Goal: Find specific page/section: Find specific page/section

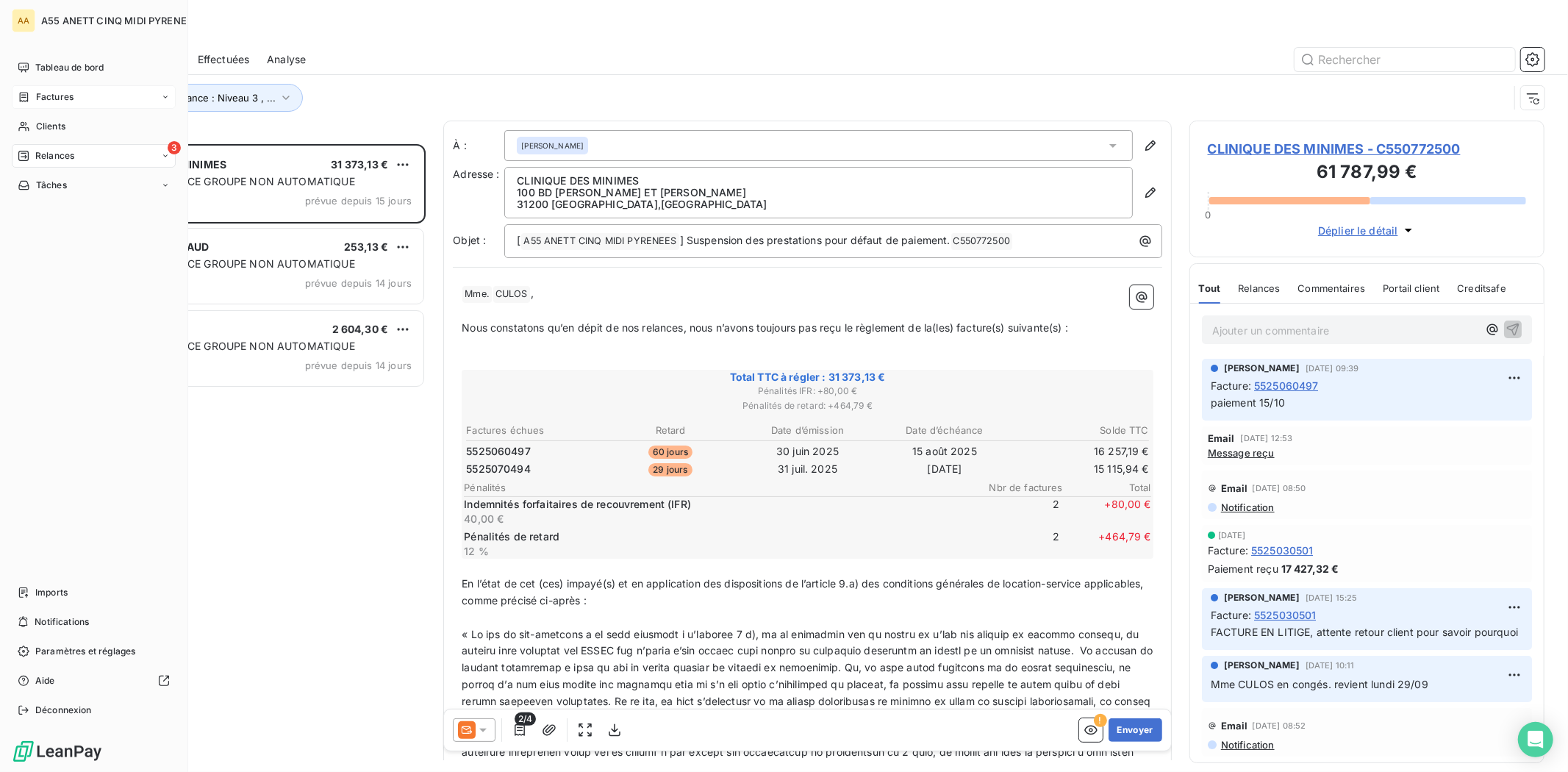
scroll to position [615, 342]
click at [22, 101] on icon at bounding box center [24, 97] width 13 height 12
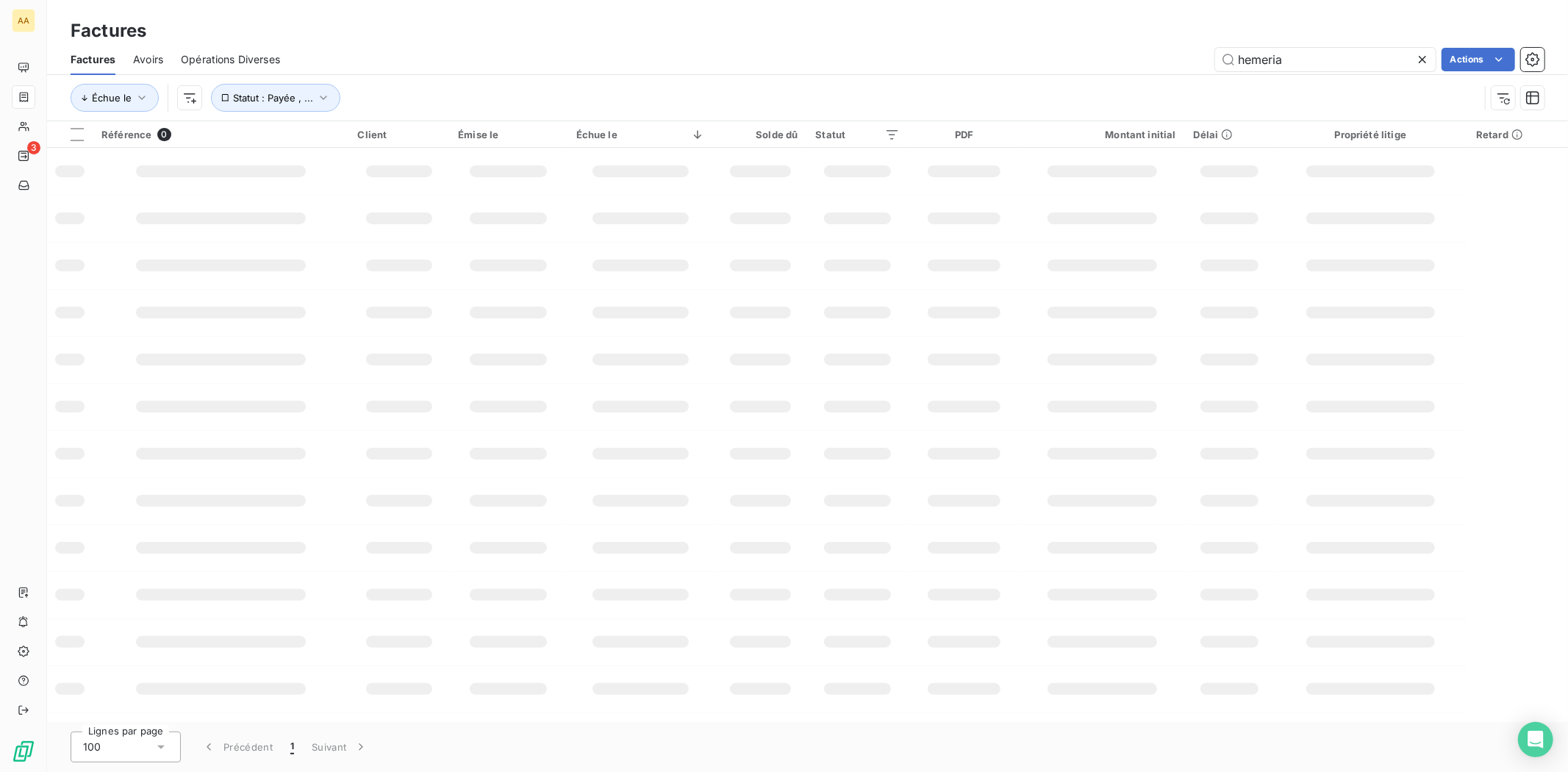
drag, startPoint x: 1296, startPoint y: 64, endPoint x: 799, endPoint y: 82, distance: 497.3
click at [920, 81] on div "Factures Avoirs Opérations Diverses hemeria Actions Échue le Statut : Payée , .…" at bounding box center [808, 81] width 1521 height 76
type input "090479"
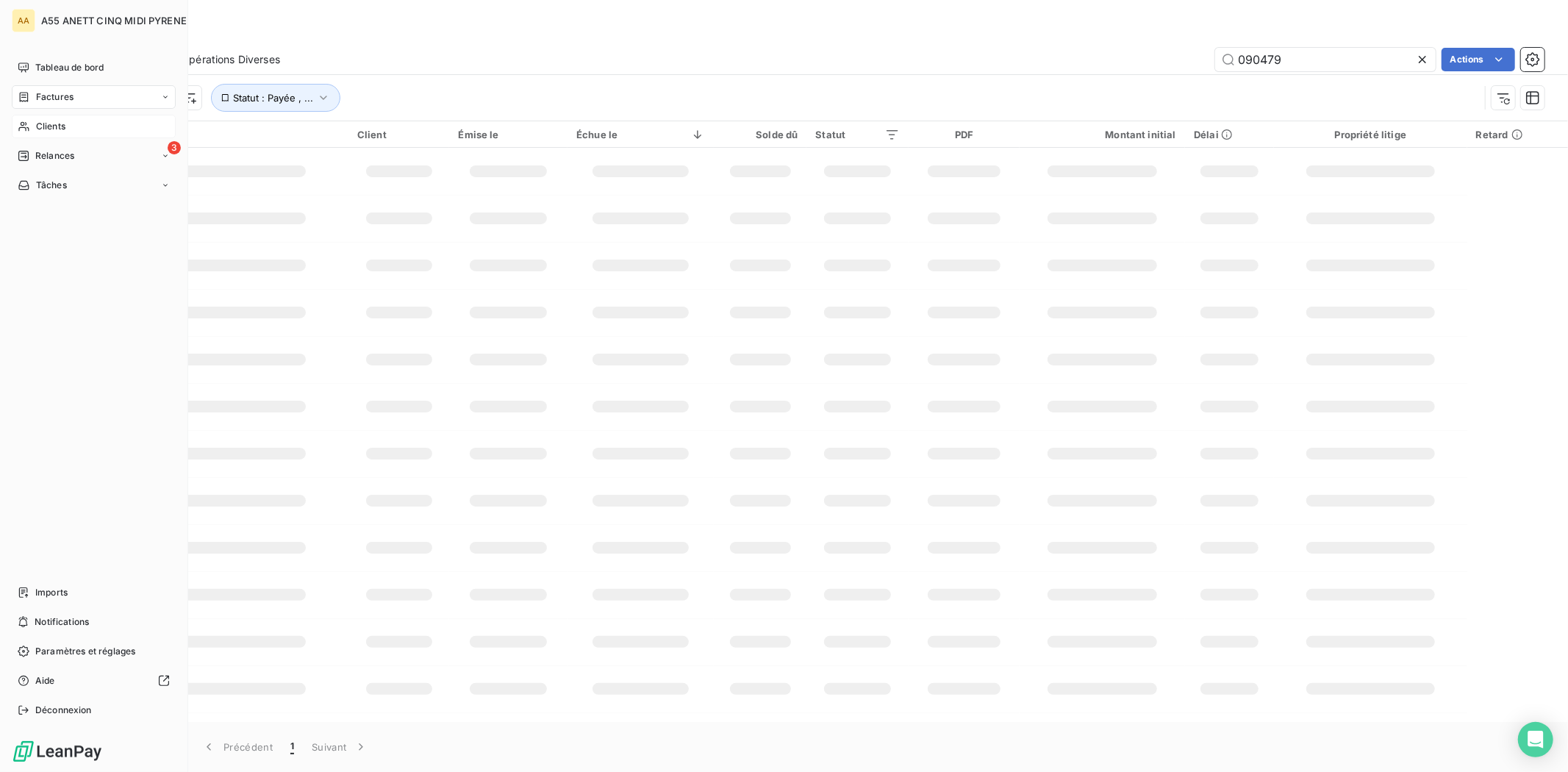
click at [28, 121] on icon at bounding box center [24, 126] width 13 height 12
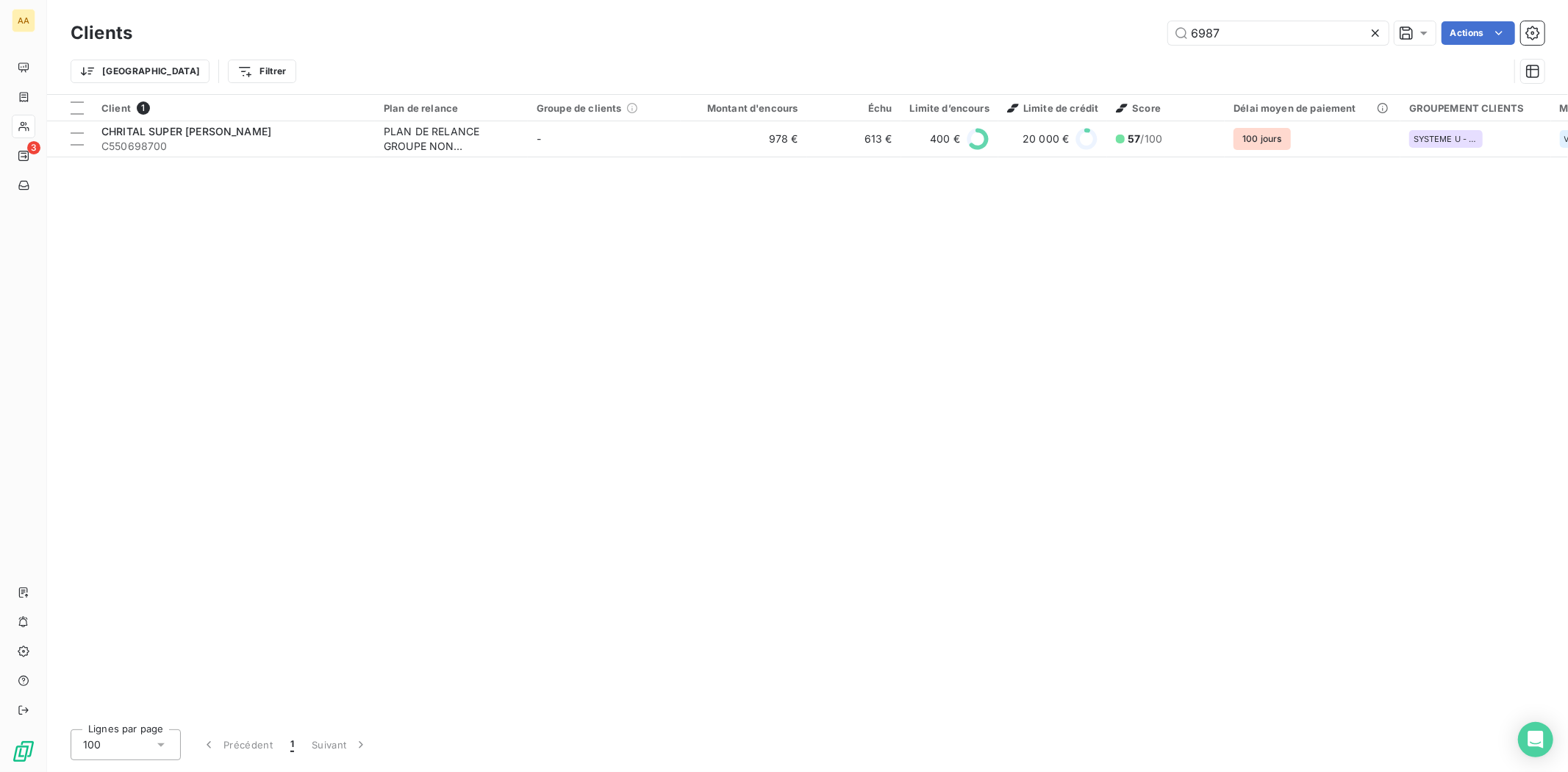
drag, startPoint x: 1240, startPoint y: 39, endPoint x: 921, endPoint y: 40, distance: 319.0
click at [958, 40] on div "6987 Actions" at bounding box center [847, 33] width 1395 height 23
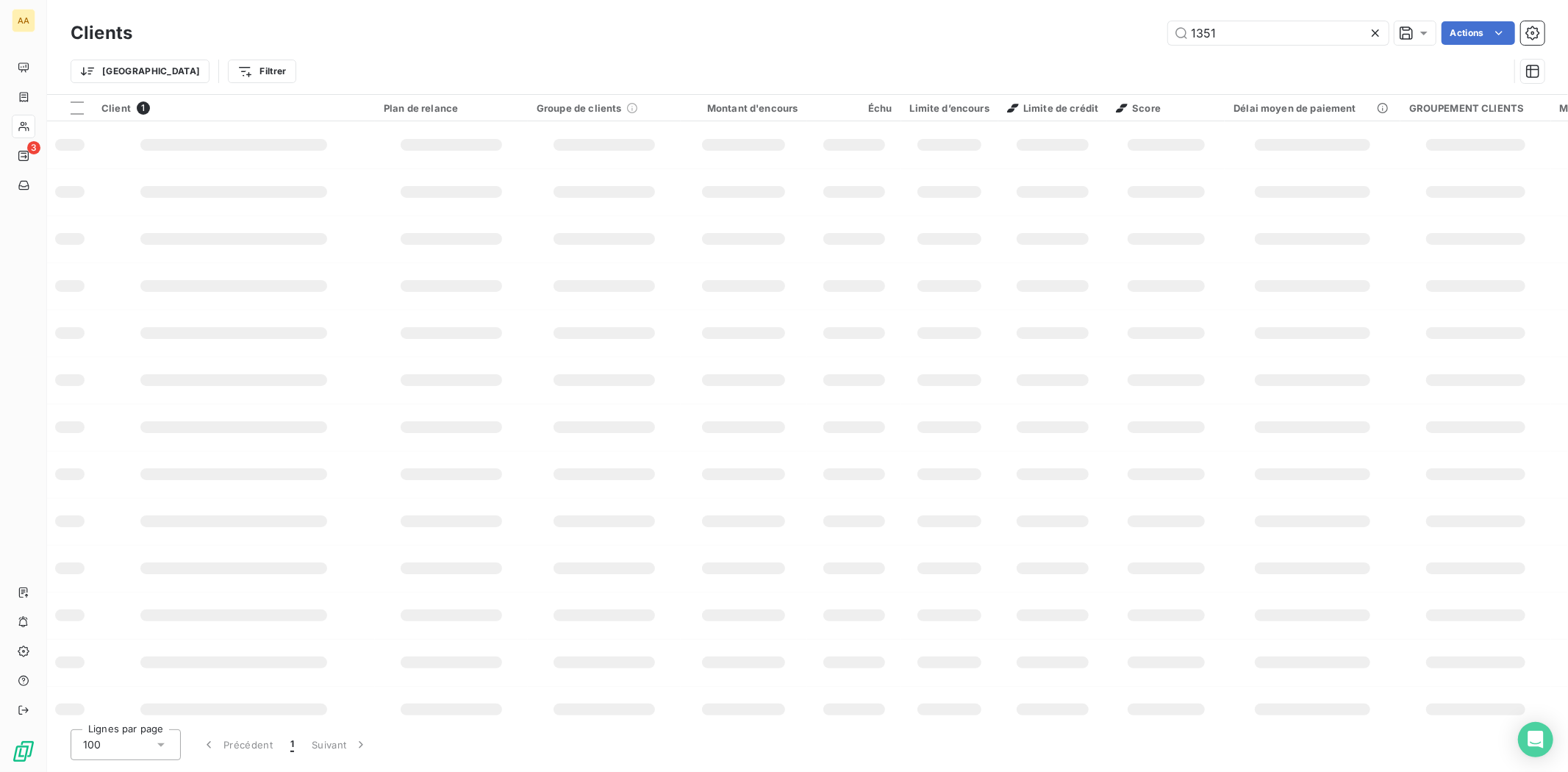
type input "1351"
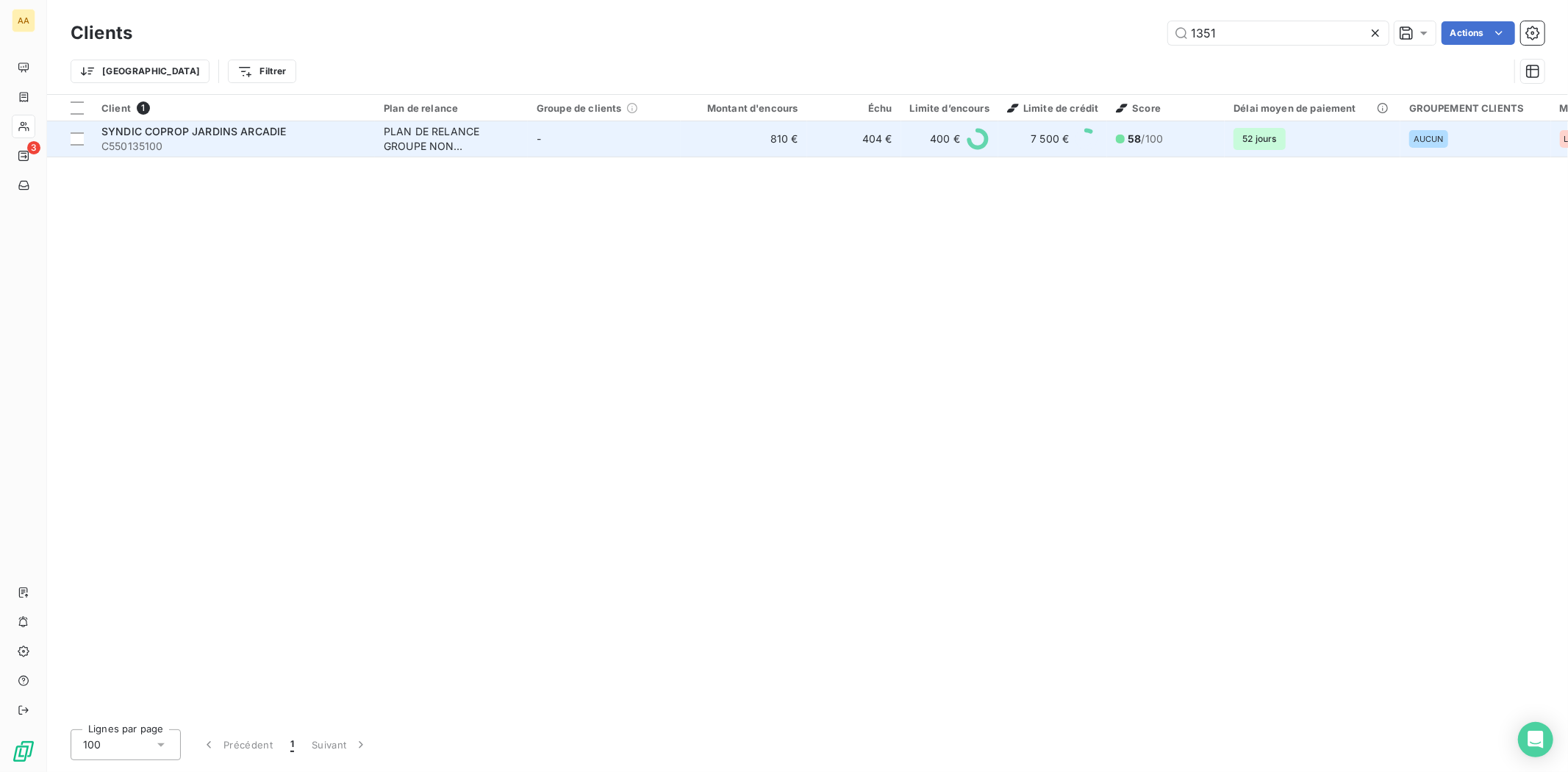
click at [381, 142] on td "PLAN DE RELANCE GROUPE NON AUTOMATIQUE" at bounding box center [451, 138] width 153 height 35
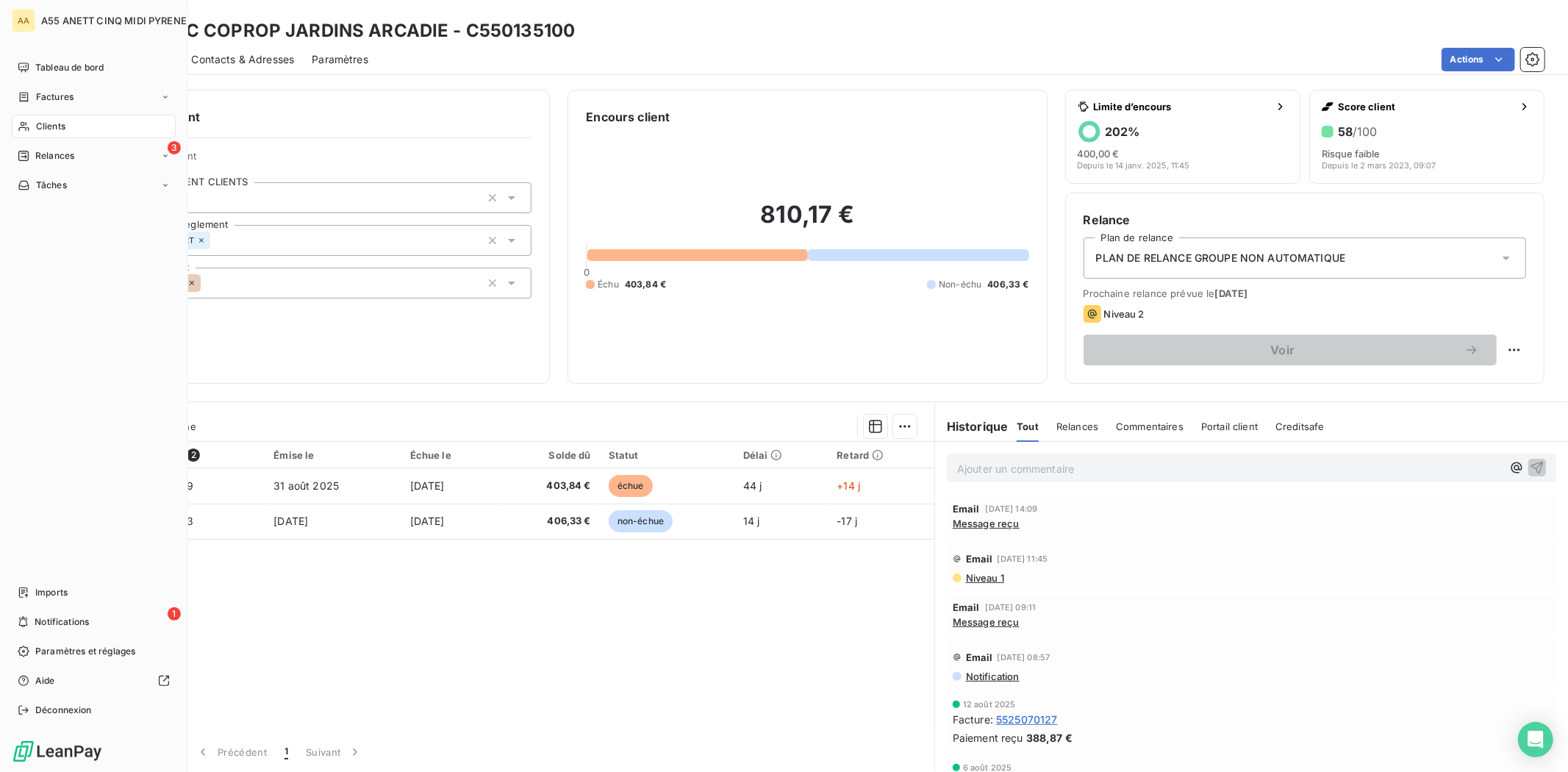
click at [44, 121] on span "Clients" at bounding box center [51, 126] width 29 height 13
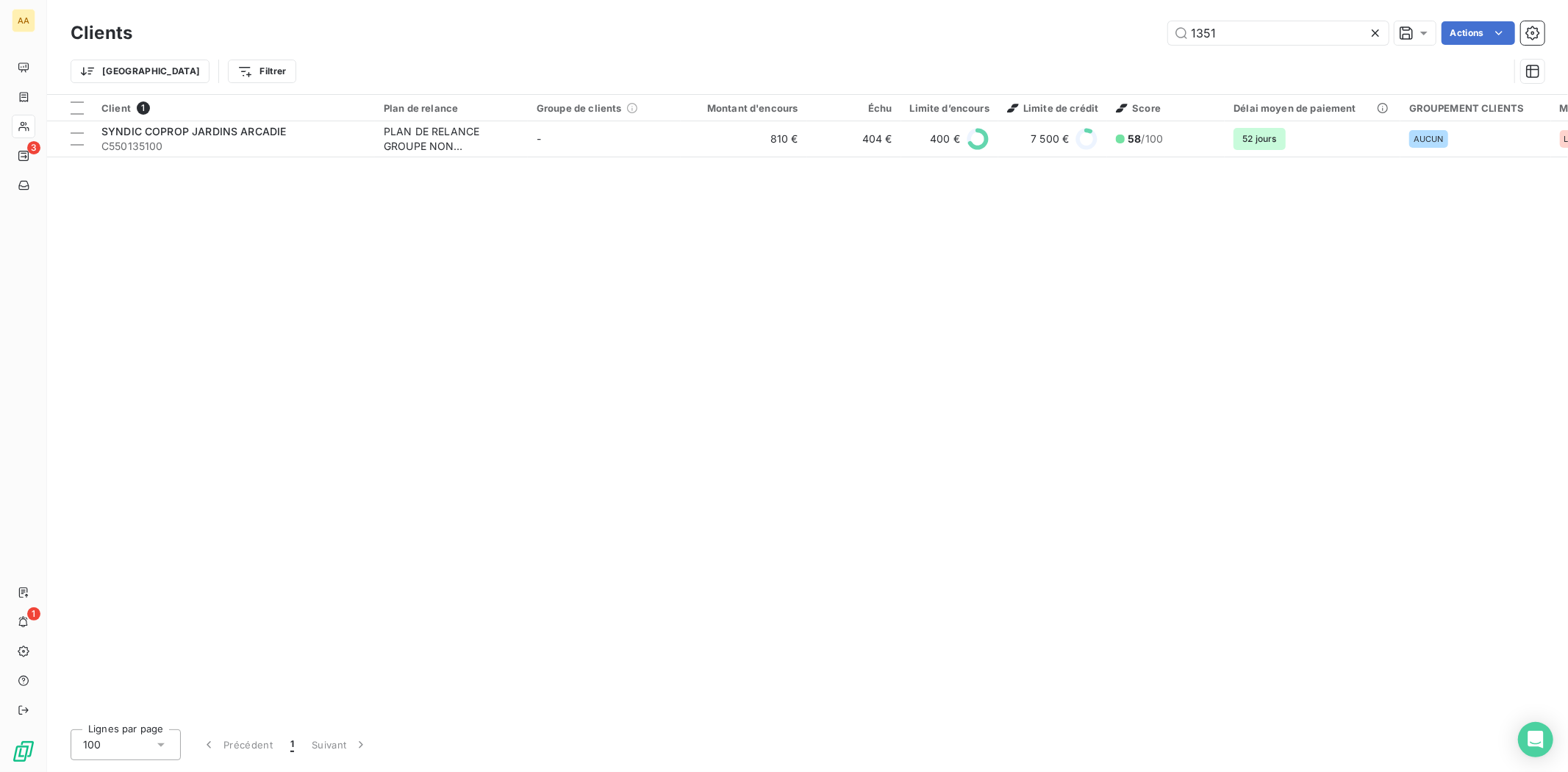
drag, startPoint x: 1257, startPoint y: 31, endPoint x: 902, endPoint y: 46, distance: 355.3
click at [902, 46] on div "Clients 1351 Actions" at bounding box center [808, 33] width 1474 height 31
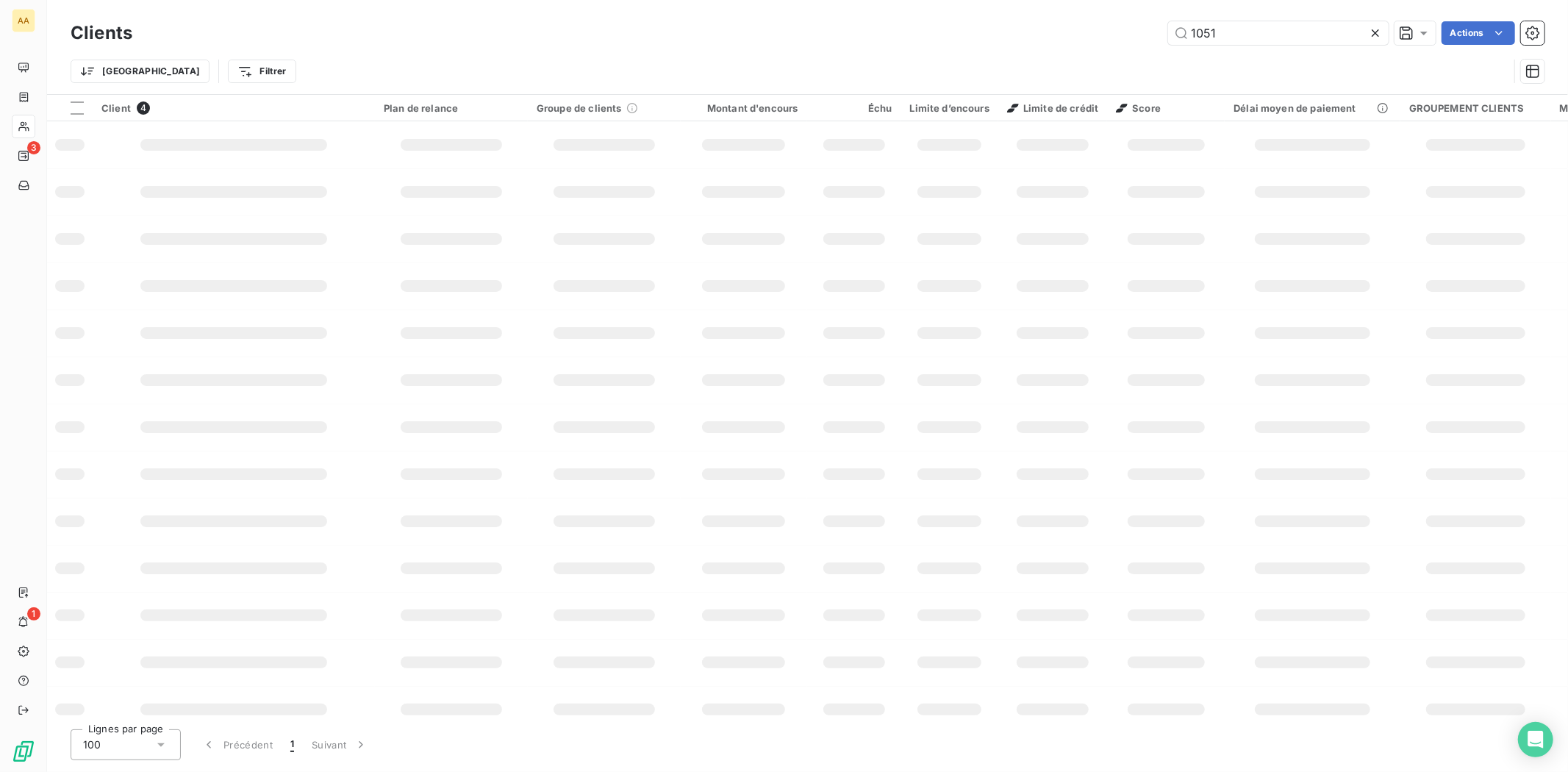
type input "1051"
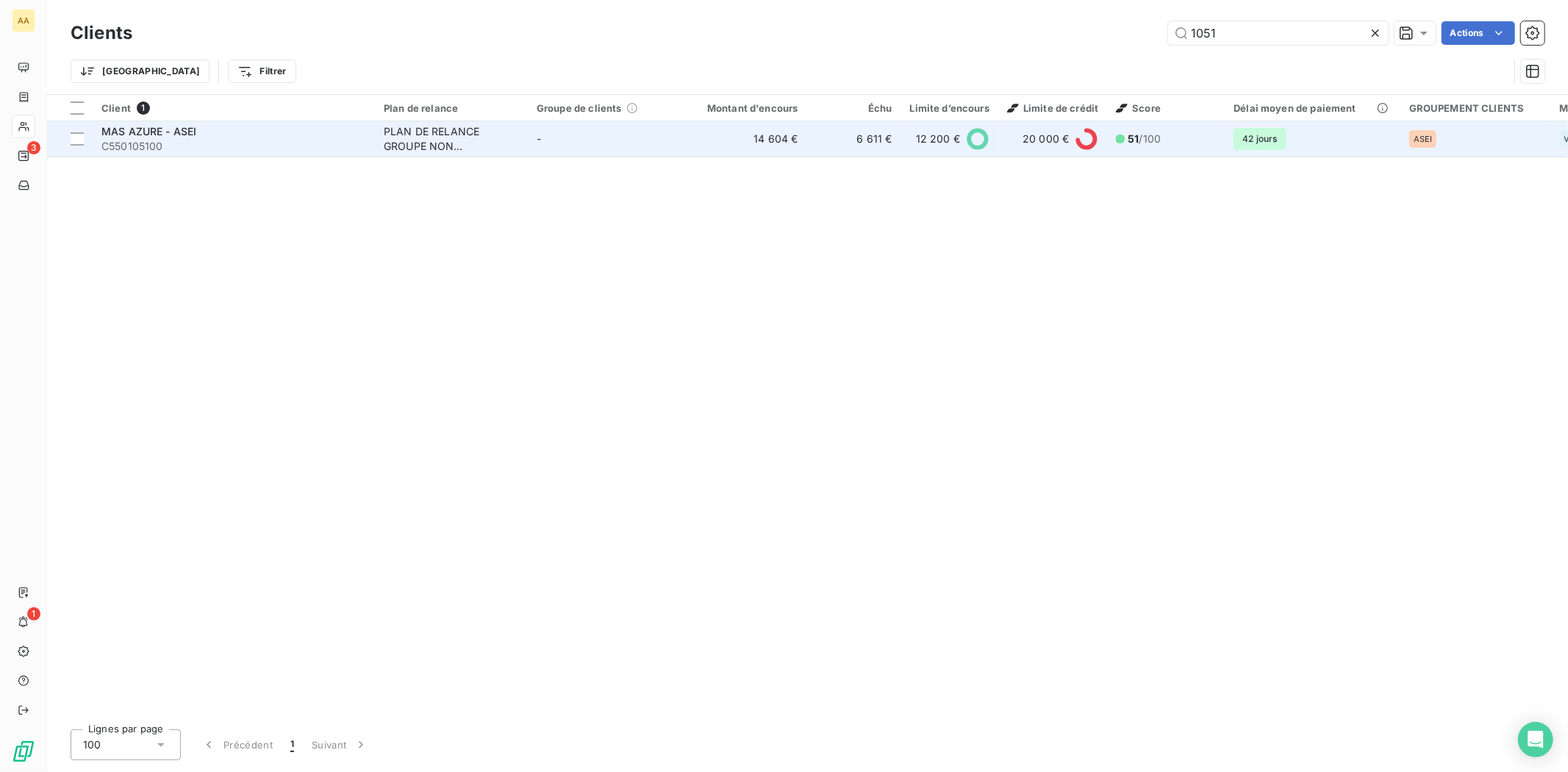
click at [454, 130] on div "PLAN DE RELANCE GROUPE NON AUTOMATIQUE" at bounding box center [451, 139] width 136 height 29
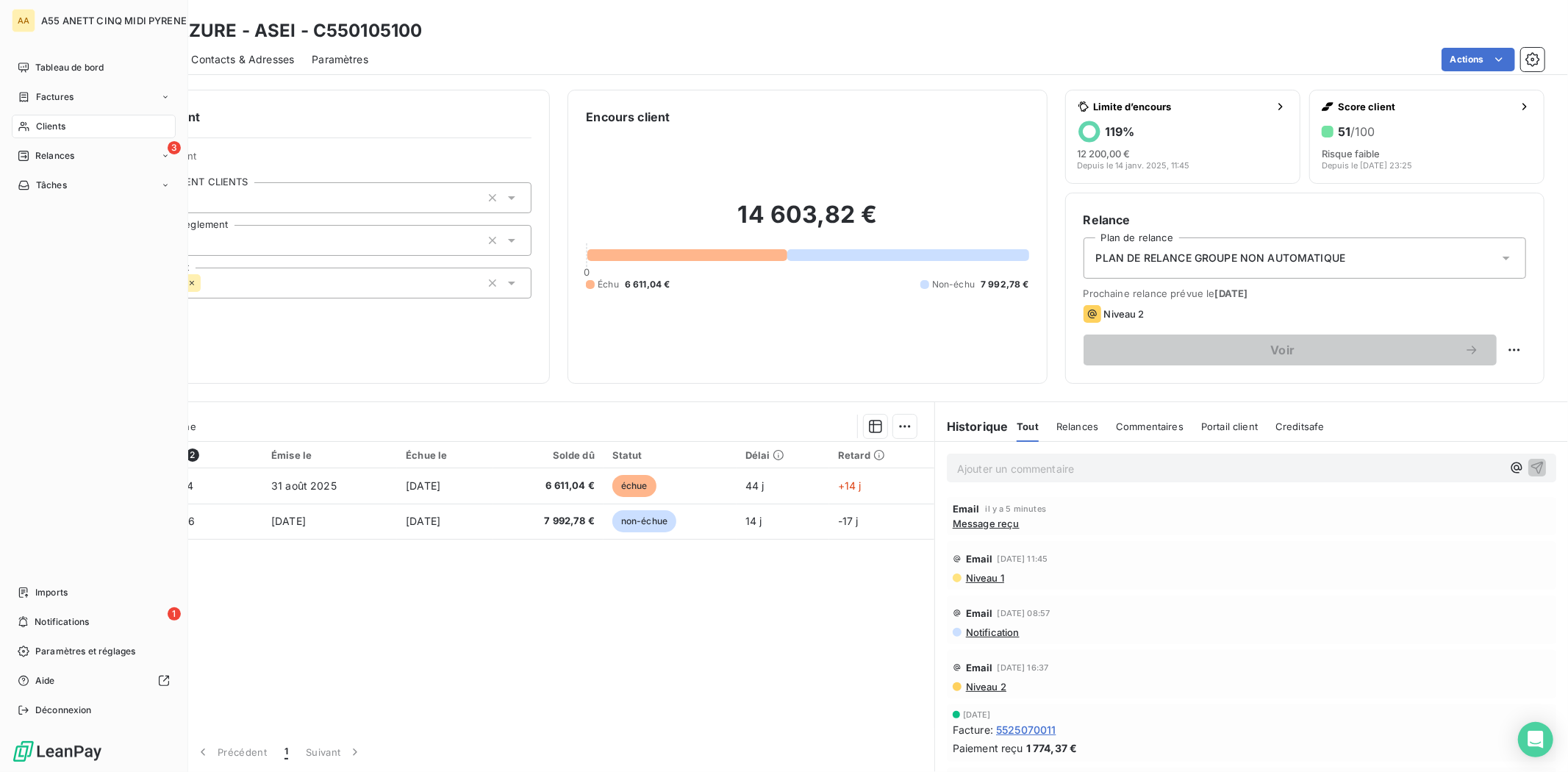
click at [42, 134] on div "Clients" at bounding box center [94, 126] width 164 height 23
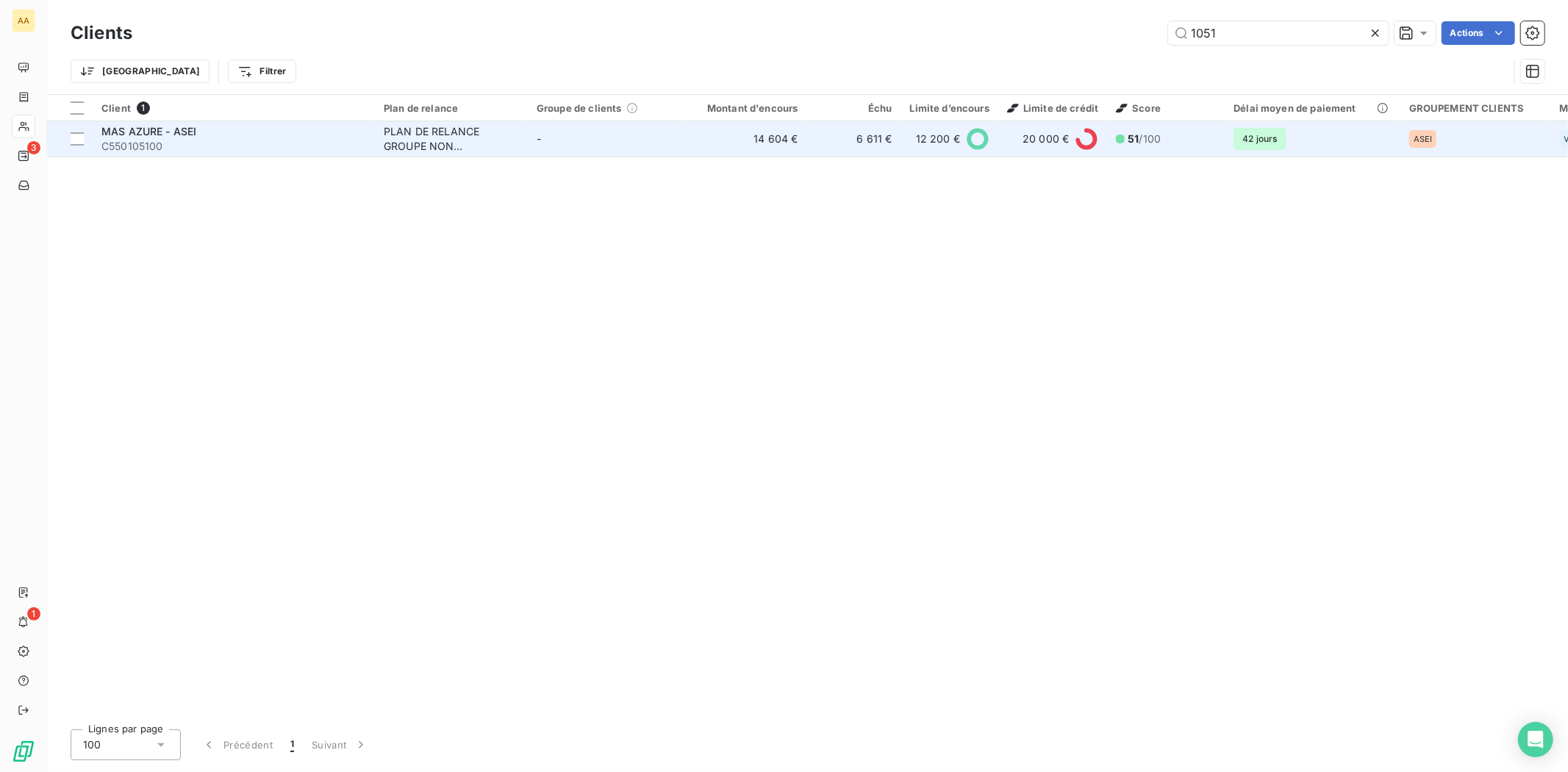
drag, startPoint x: 1262, startPoint y: 34, endPoint x: 657, endPoint y: 128, distance: 612.3
click at [732, 111] on div "Clients 1051 Actions Trier Filtrer Client 1 Plan de relance Groupe de clients M…" at bounding box center [808, 386] width 1521 height 772
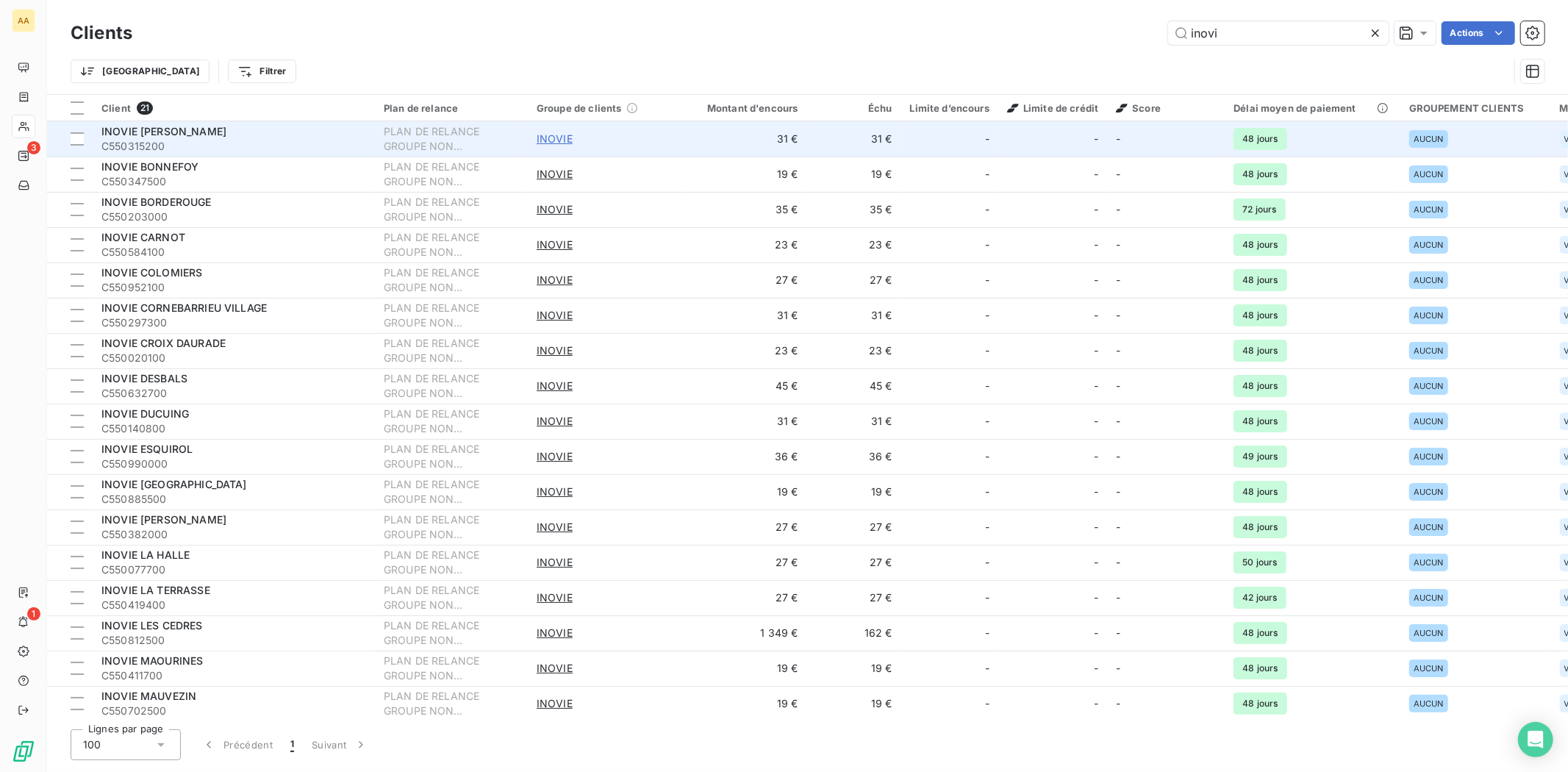
type input "inovi"
click at [557, 140] on span "INOVIE" at bounding box center [554, 138] width 36 height 15
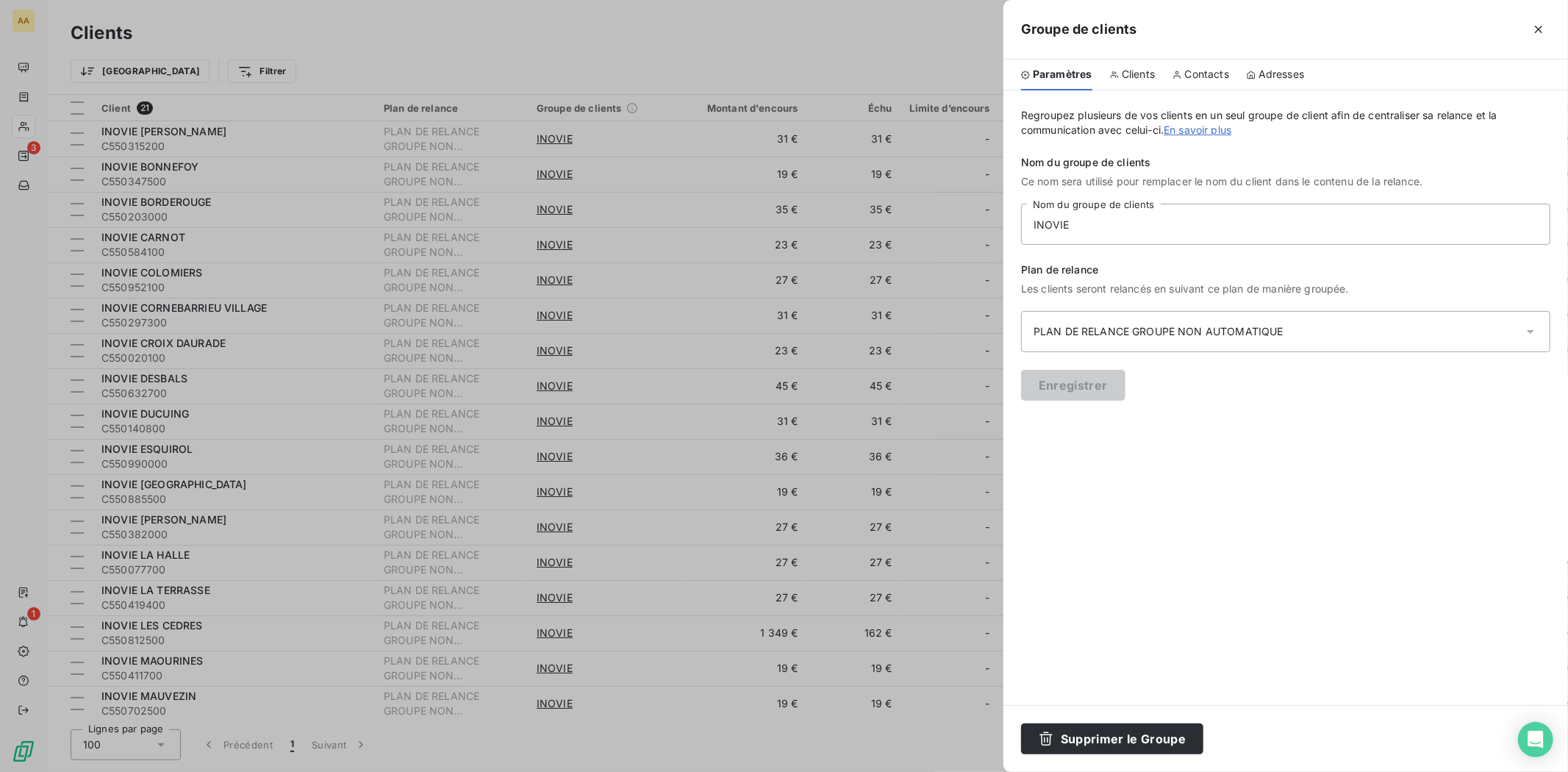
click at [1135, 76] on span "Clients" at bounding box center [1138, 74] width 33 height 15
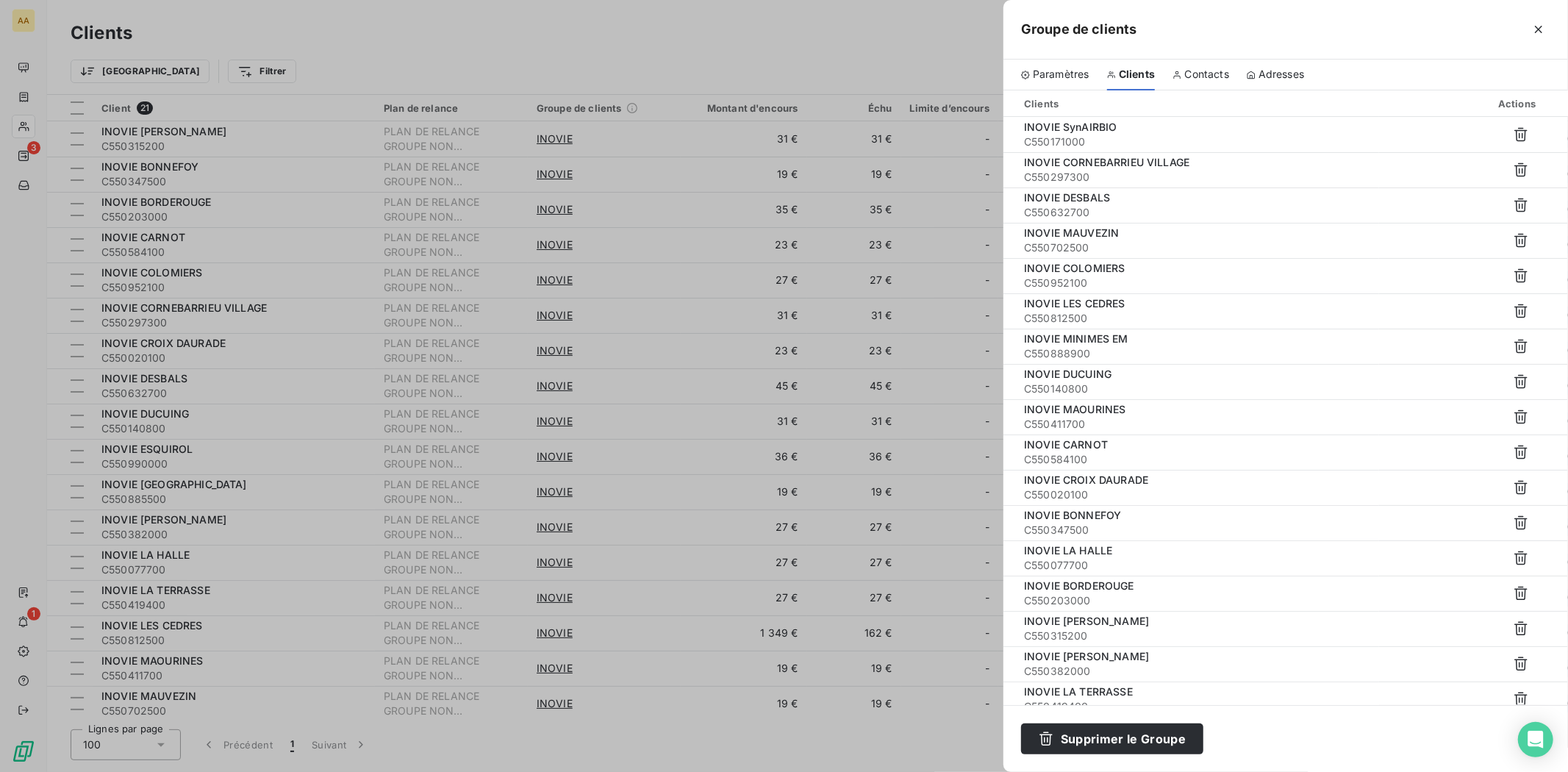
click at [1051, 72] on span "Paramètres" at bounding box center [1062, 74] width 57 height 15
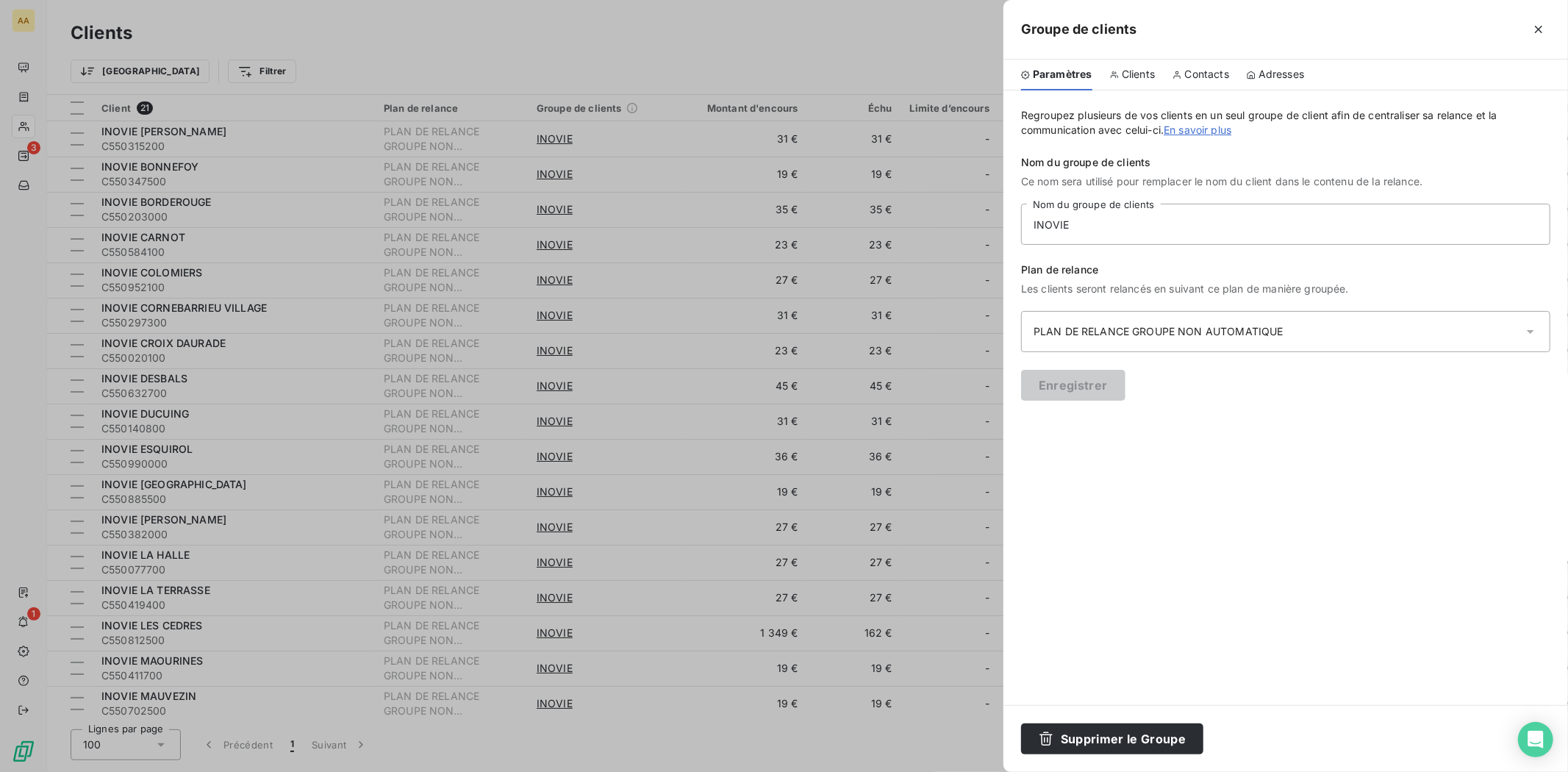
click at [284, 200] on div at bounding box center [784, 386] width 1568 height 772
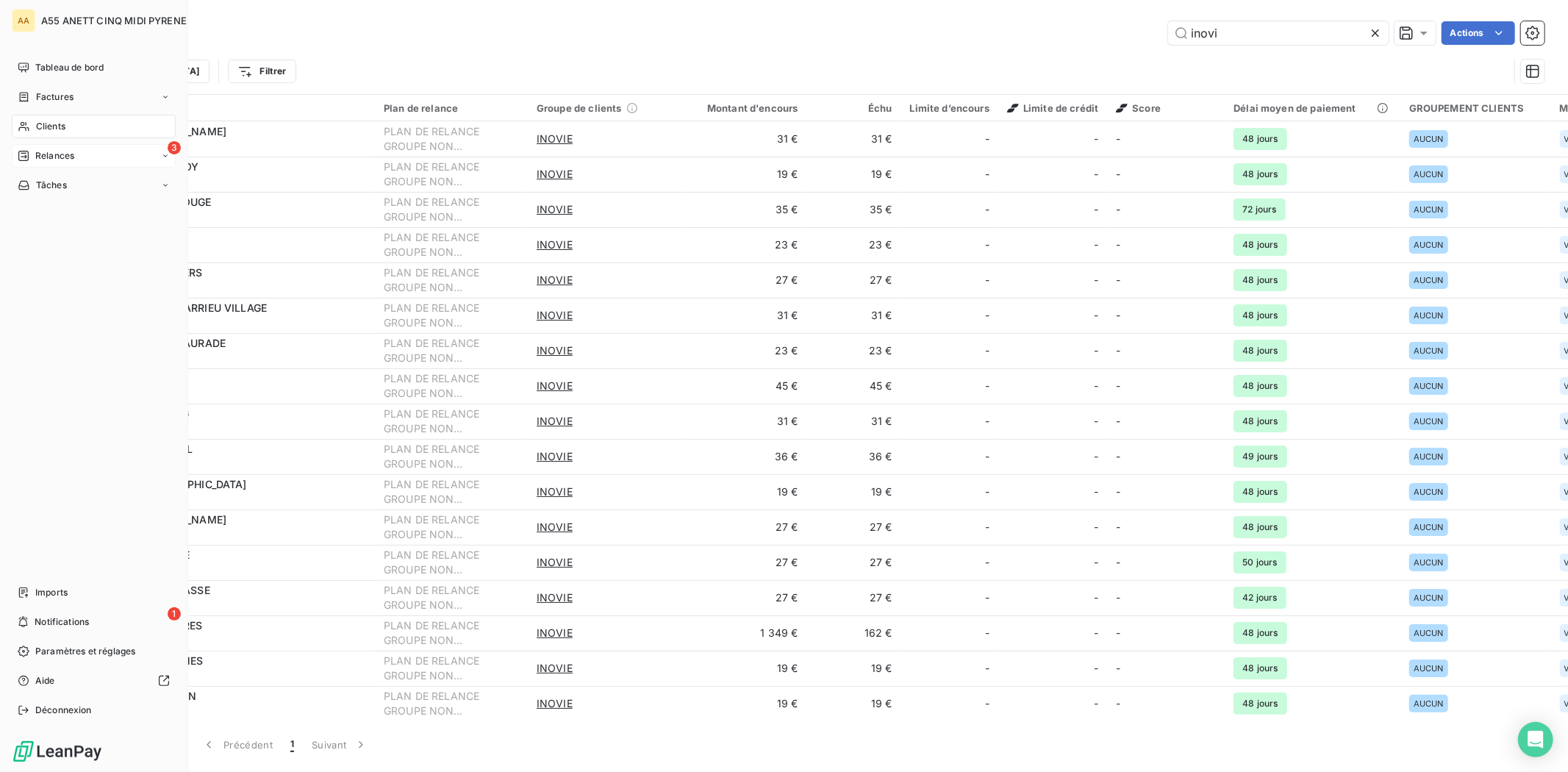
click at [59, 151] on span "Relances" at bounding box center [54, 155] width 39 height 13
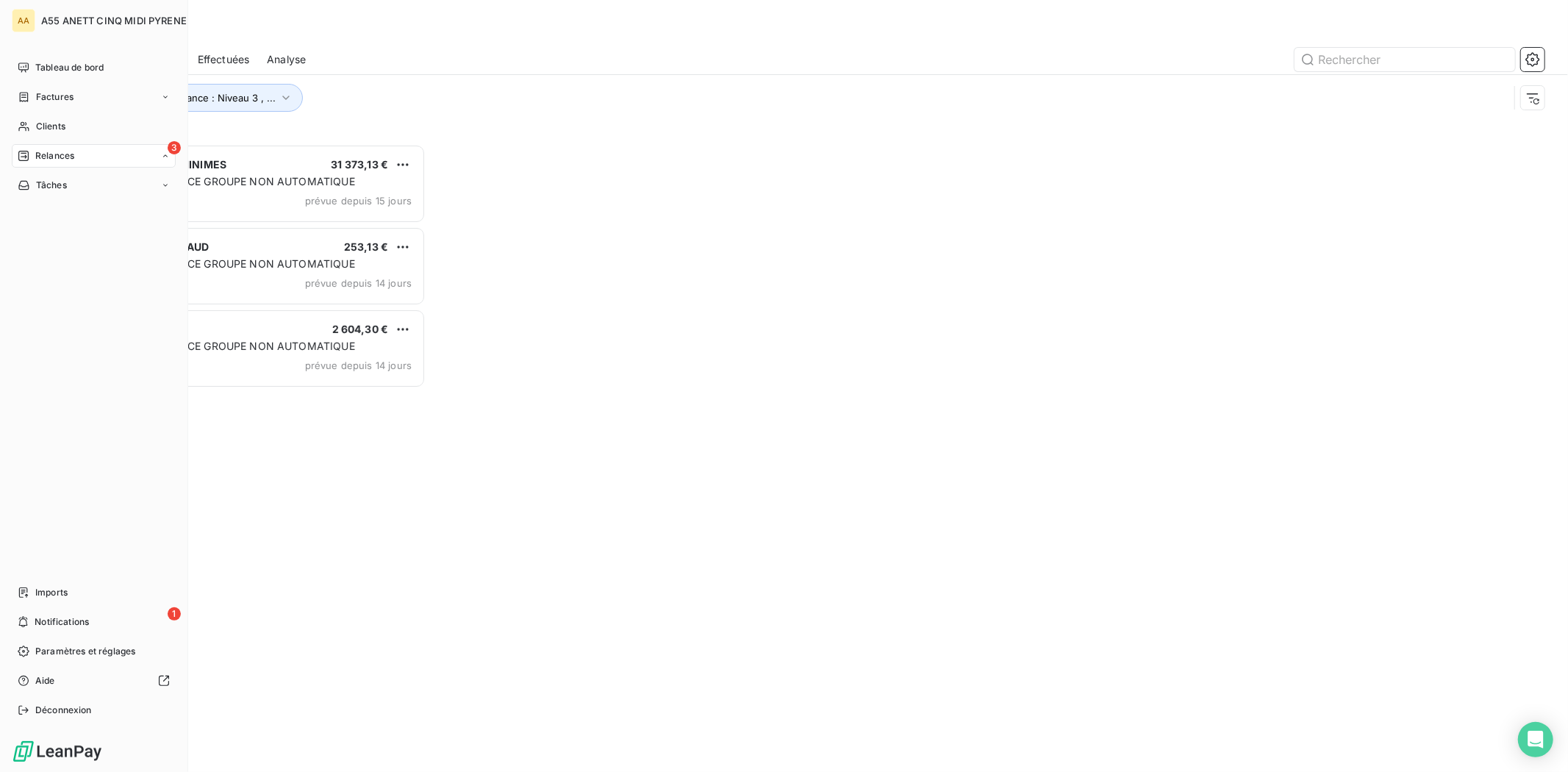
scroll to position [615, 342]
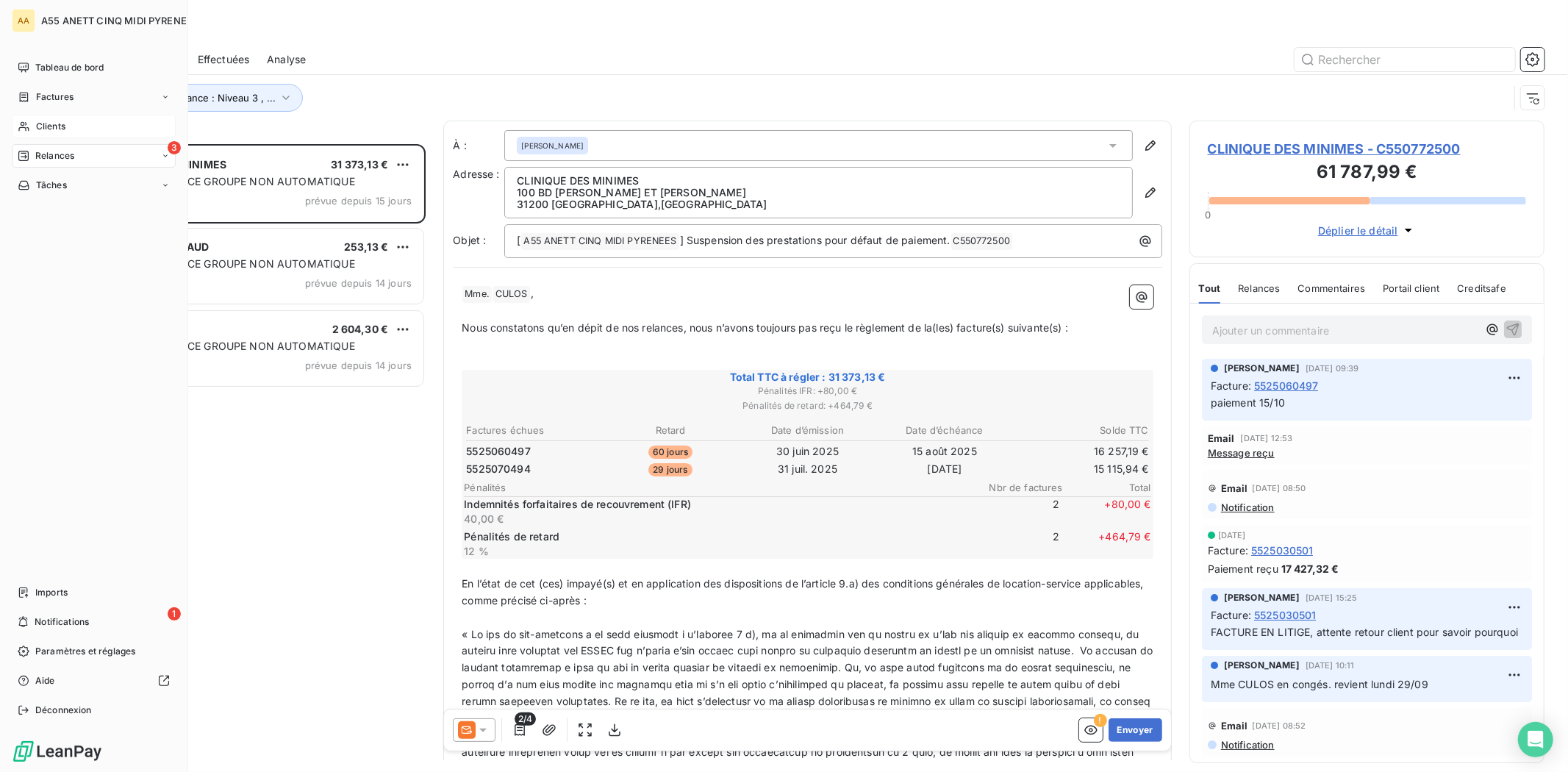
click at [59, 130] on span "Clients" at bounding box center [51, 126] width 29 height 13
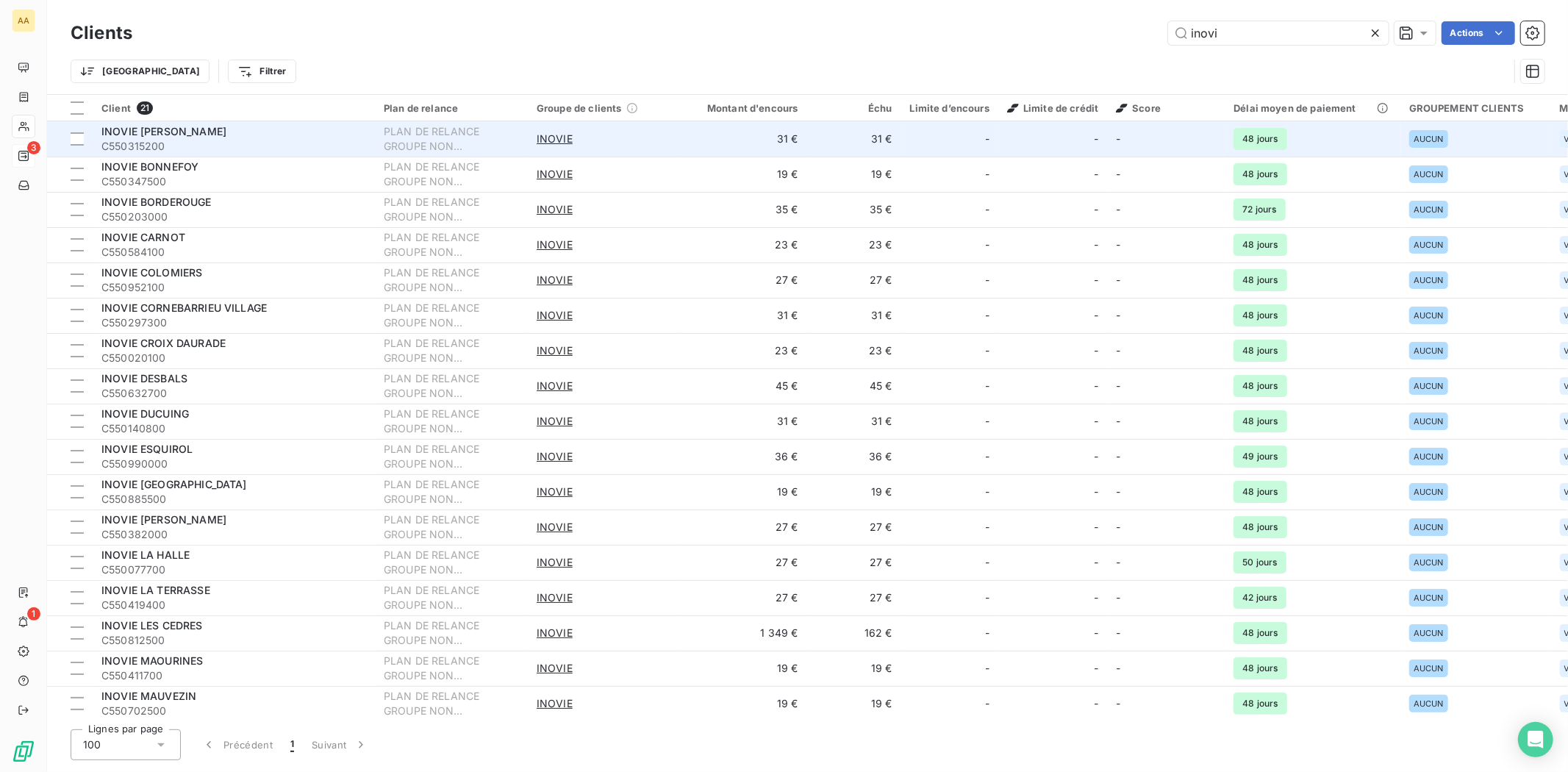
click at [156, 135] on span "INOVIE [PERSON_NAME]" at bounding box center [164, 131] width 125 height 13
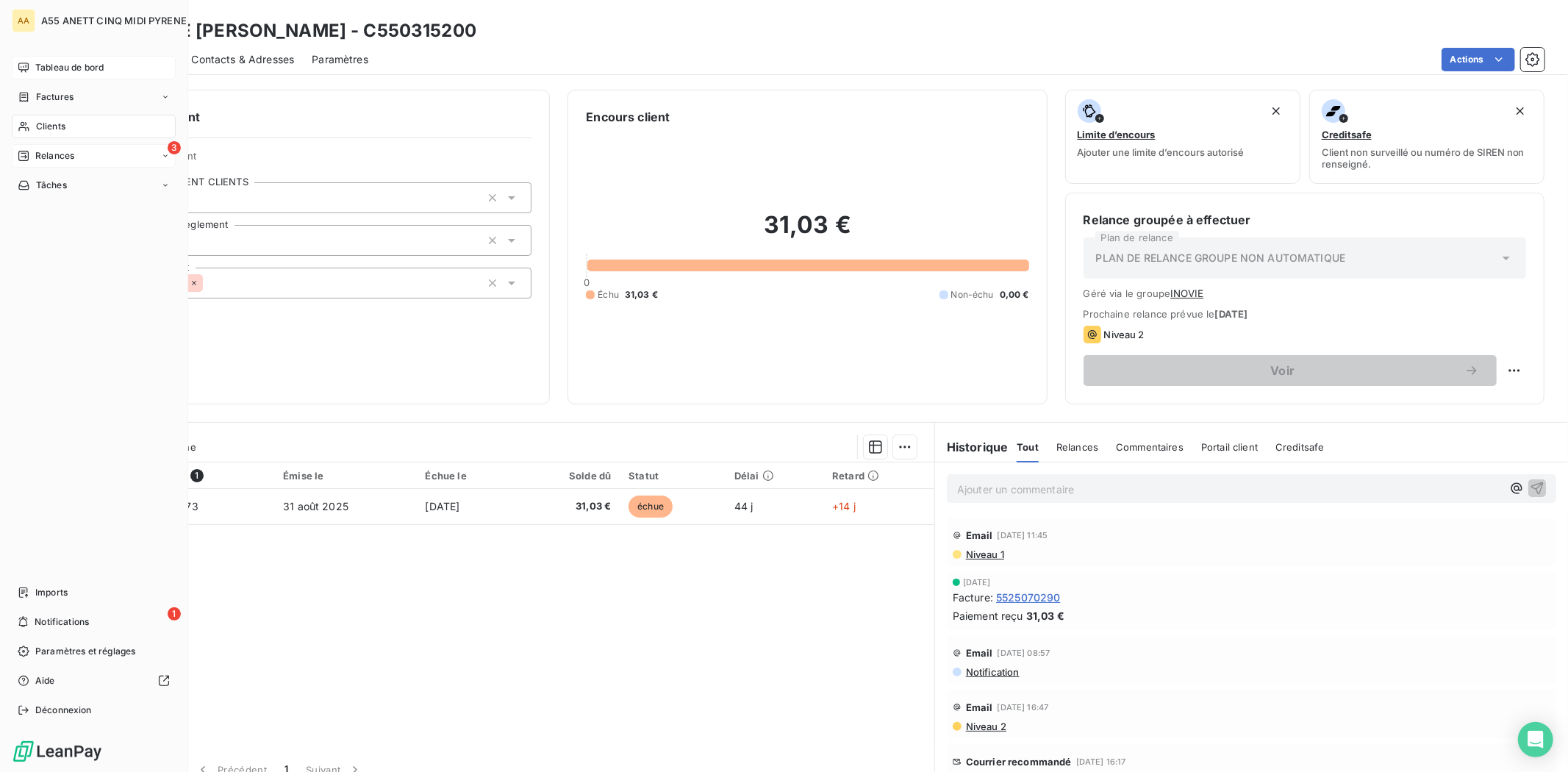
click at [23, 75] on div "Tableau de bord" at bounding box center [94, 67] width 164 height 23
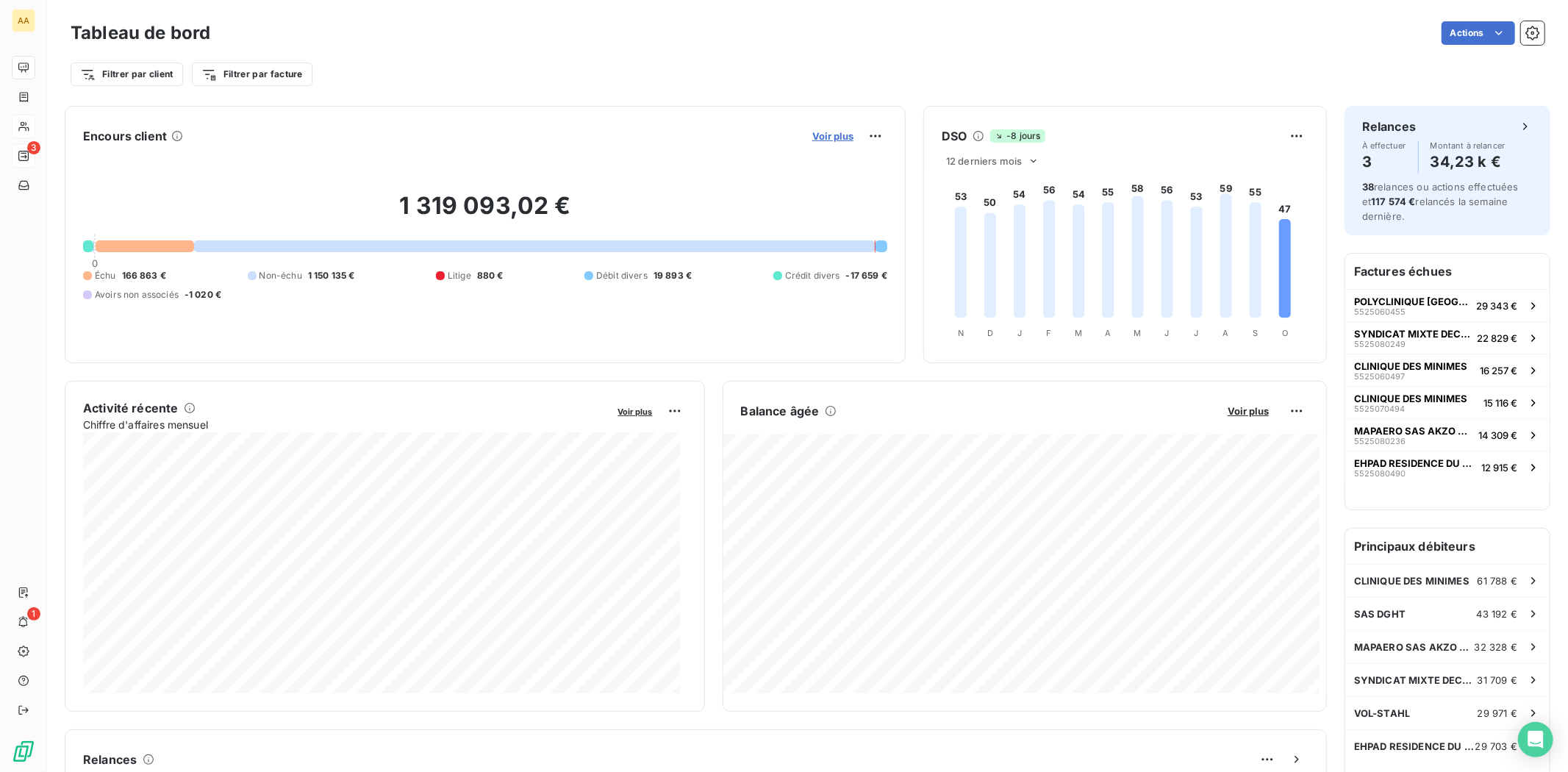
click at [832, 137] on span "Voir plus" at bounding box center [833, 136] width 41 height 12
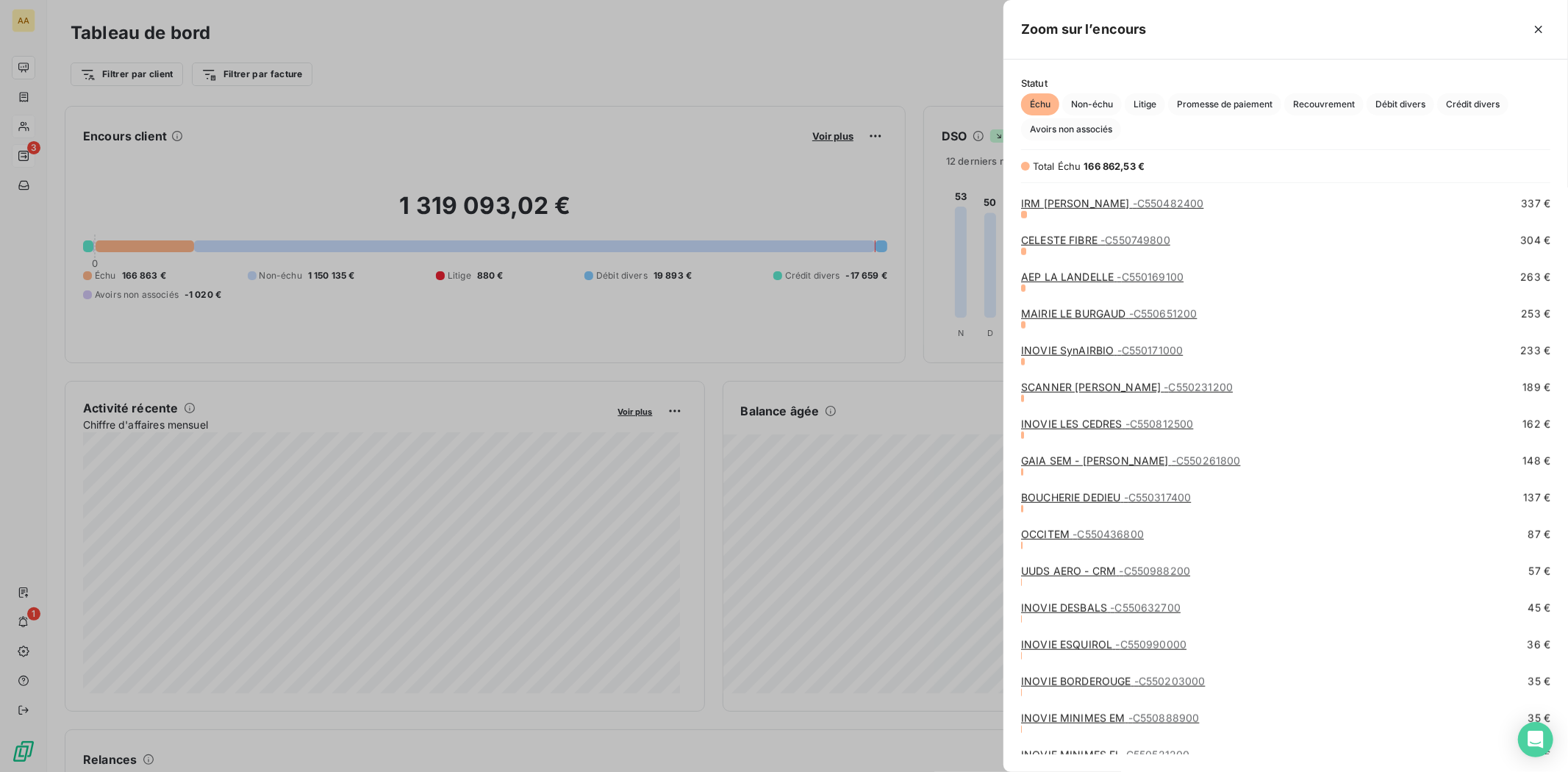
scroll to position [549, 552]
click at [1540, 27] on icon "button" at bounding box center [1538, 29] width 15 height 15
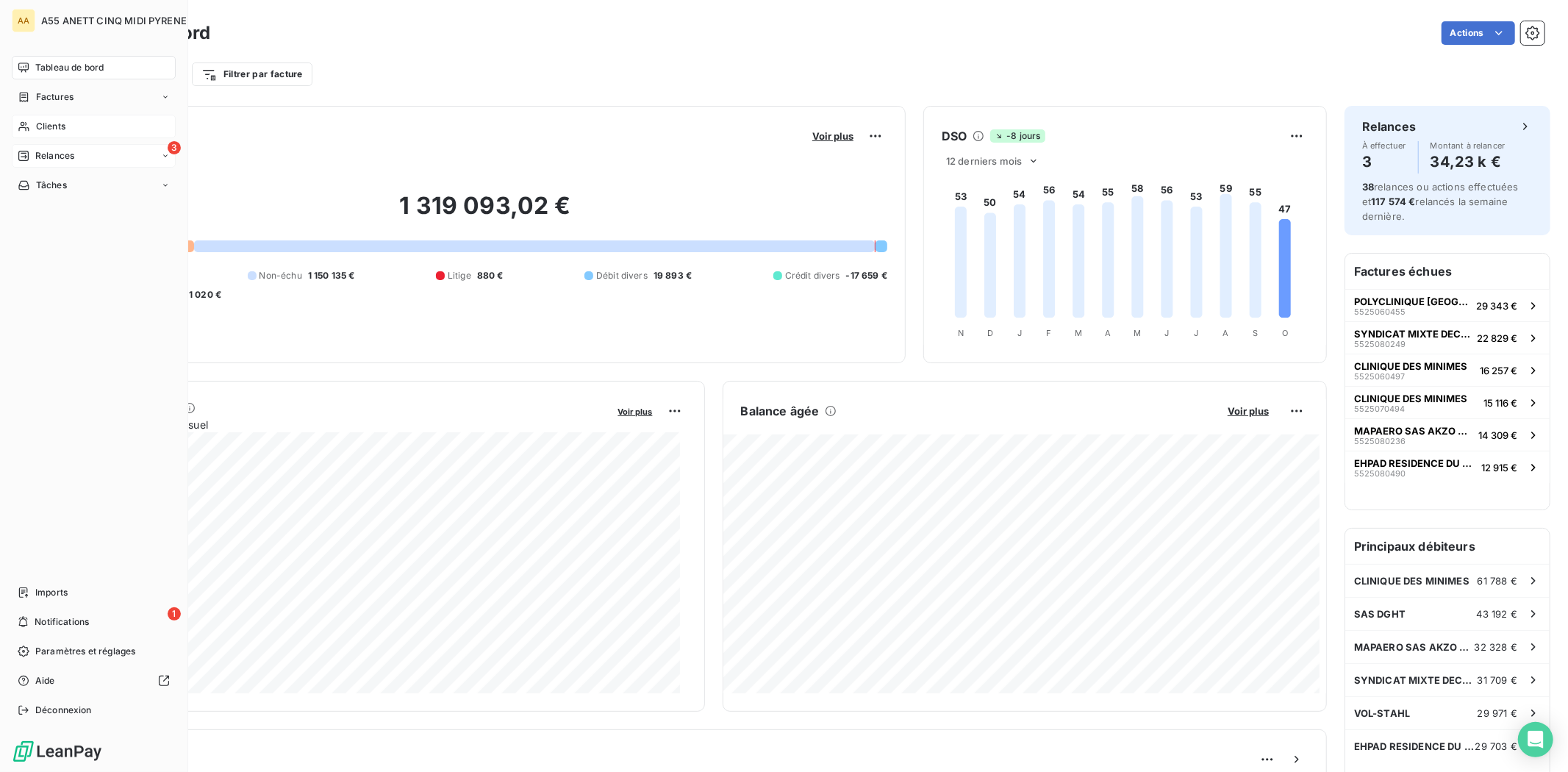
click at [30, 132] on div "Clients" at bounding box center [94, 126] width 164 height 23
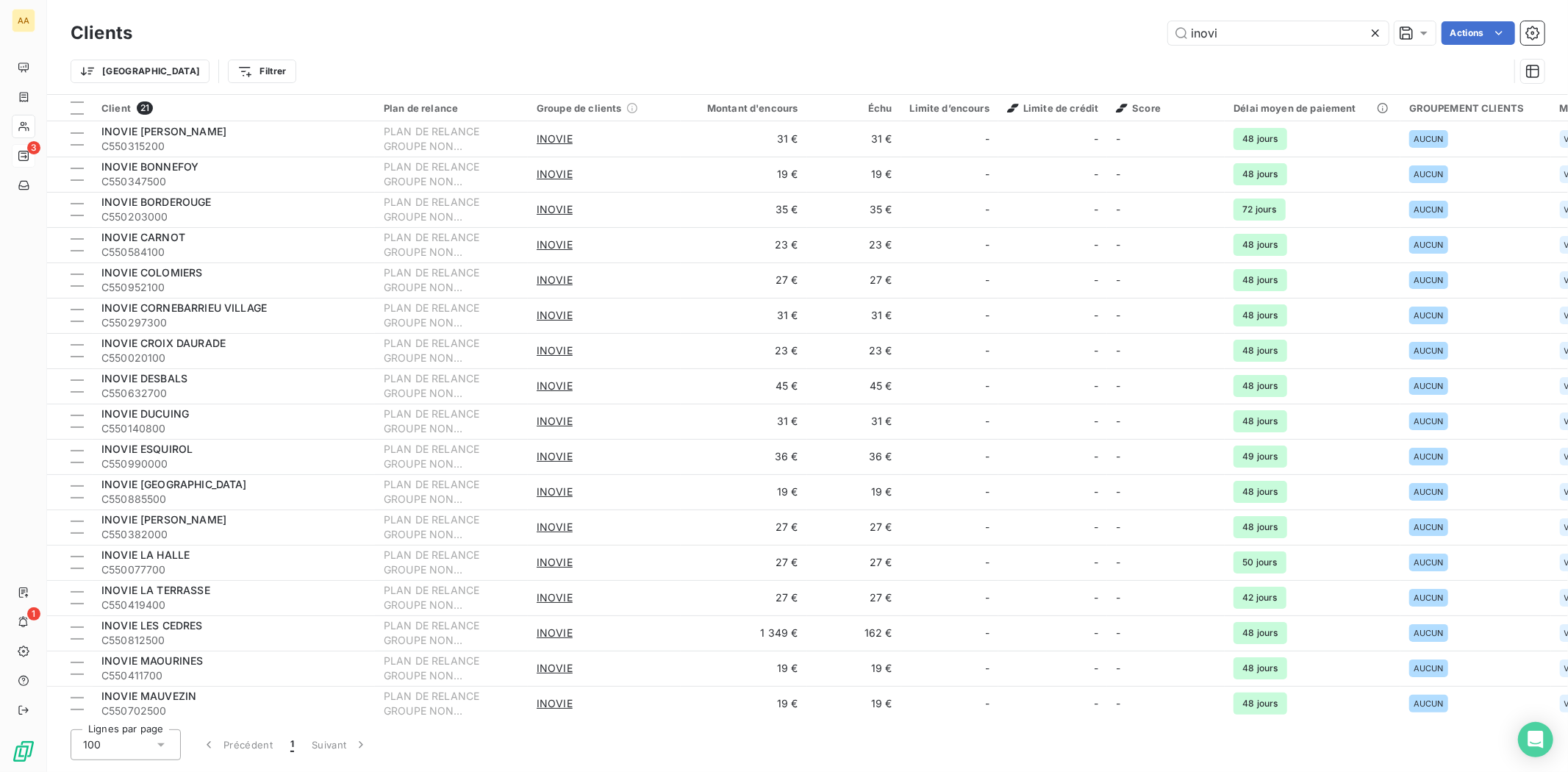
drag, startPoint x: 1280, startPoint y: 41, endPoint x: 967, endPoint y: 45, distance: 313.0
click at [976, 45] on div "Clients inovi Actions" at bounding box center [808, 33] width 1474 height 31
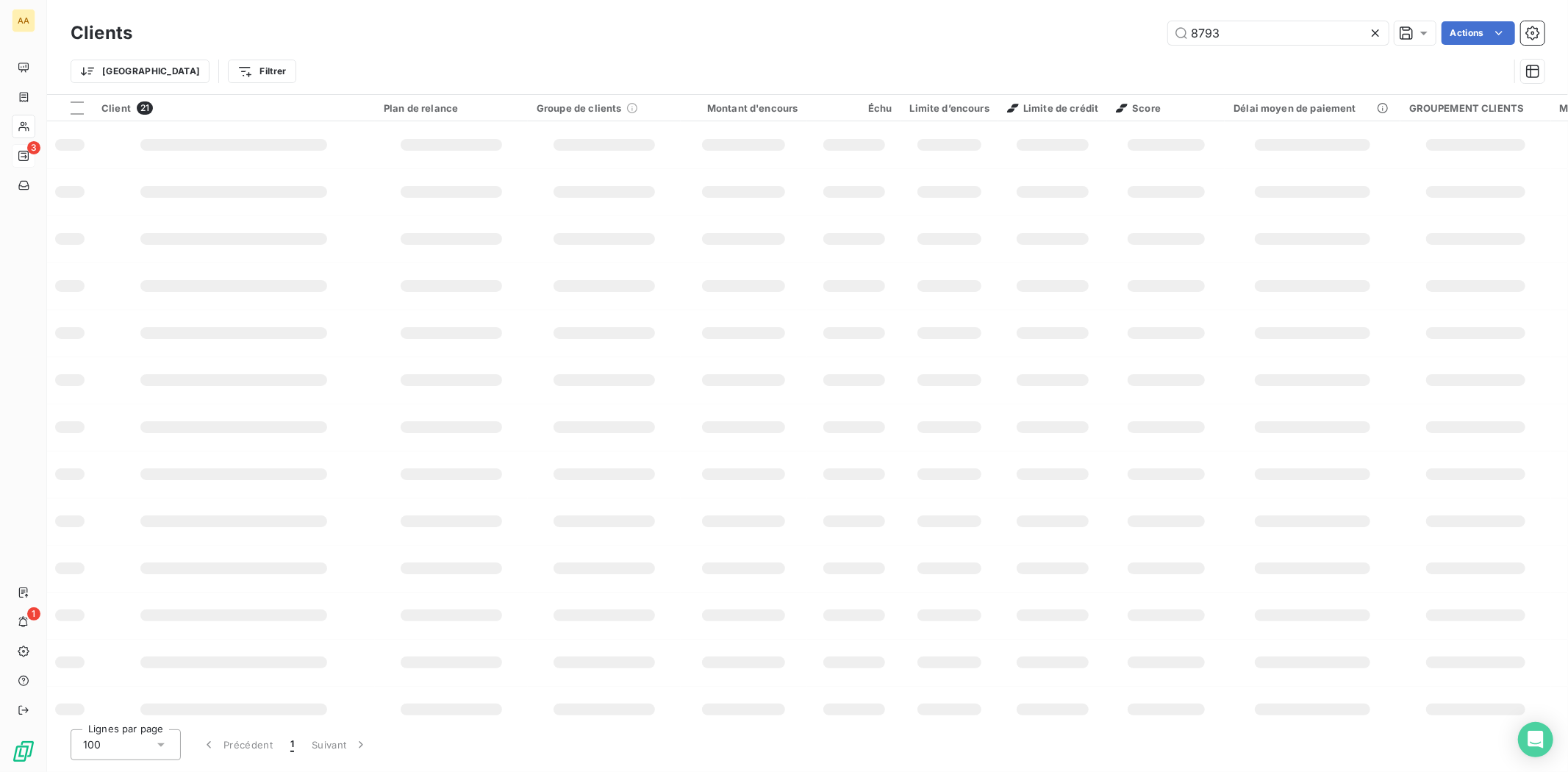
type input "8793"
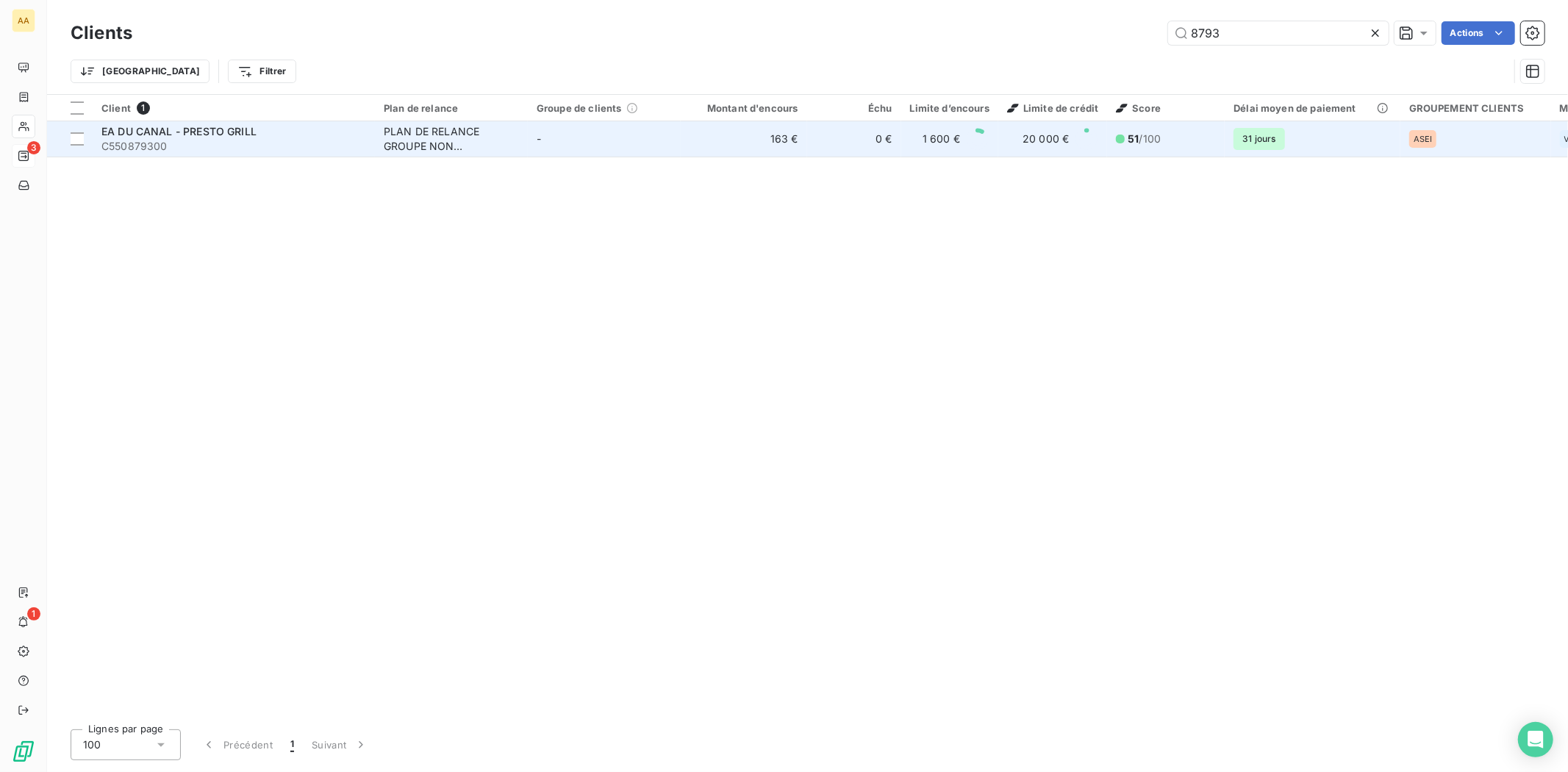
click at [605, 148] on td "-" at bounding box center [604, 138] width 153 height 35
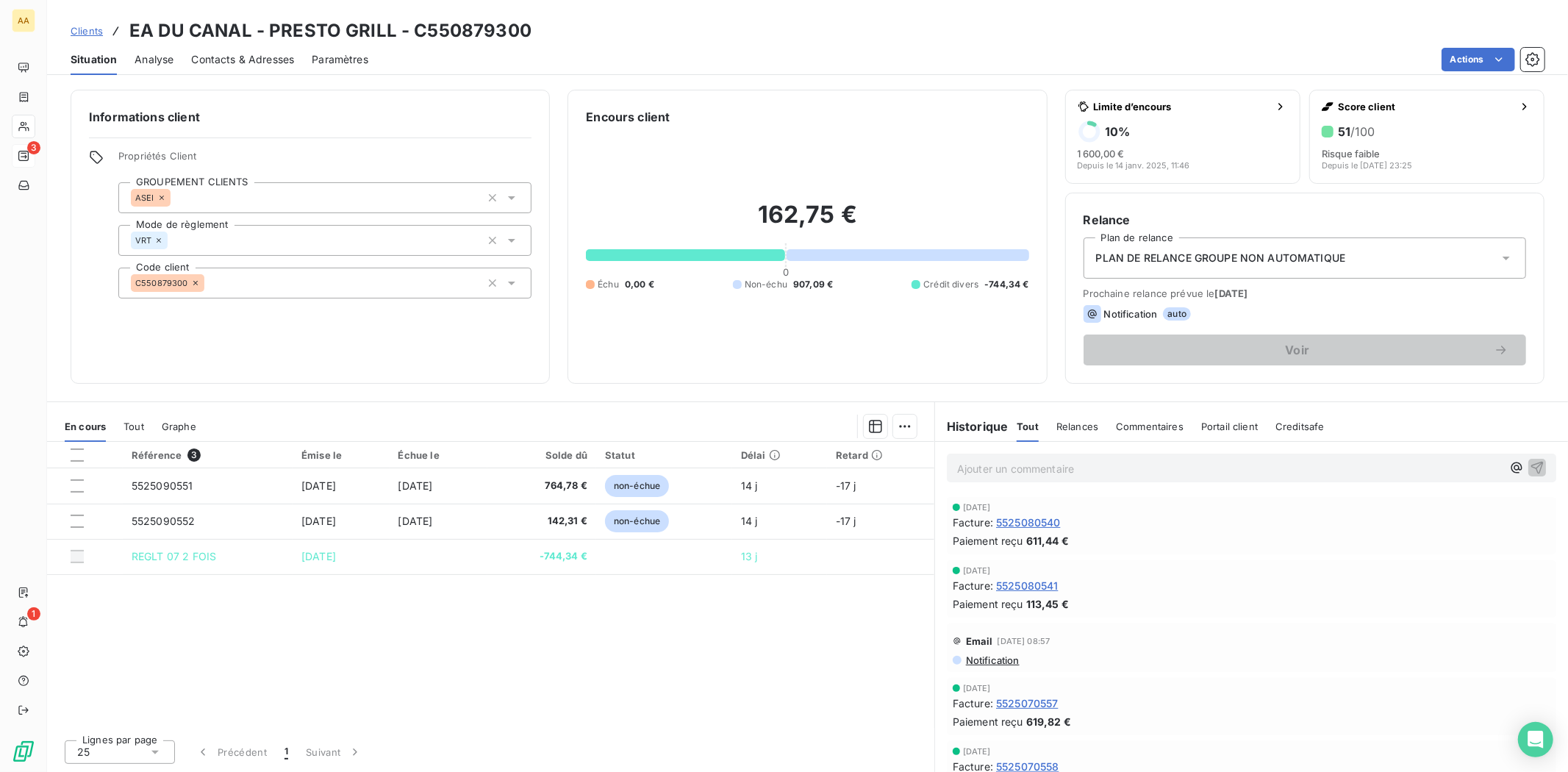
click at [367, 642] on div "Référence 3 Émise le Échue le Solde dû Statut Délai Retard 5525090551 [DATE] [D…" at bounding box center [491, 584] width 887 height 286
